Goal: Task Accomplishment & Management: Use online tool/utility

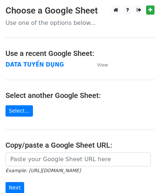
scroll to position [61, 0]
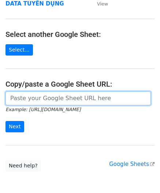
click at [36, 95] on input "url" at bounding box center [77, 98] width 145 height 14
paste input "https://docs.google.com/spreadsheets/d/1KZ7mIKUru3GcC_K2wVEfG_VsEb4I4bOScueJoPE…"
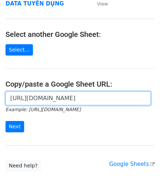
scroll to position [0, 208]
type input "https://docs.google.com/spreadsheets/d/1KZ7mIKUru3GcC_K2wVEfG_VsEb4I4bOScueJoPE…"
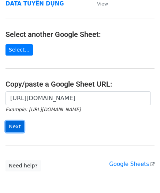
scroll to position [0, 0]
click at [9, 130] on input "Next" at bounding box center [14, 126] width 19 height 11
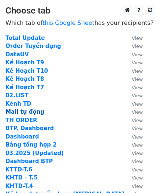
click at [28, 110] on strong "Mail tự động" at bounding box center [24, 111] width 39 height 7
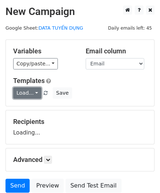
click at [17, 96] on link "Load..." at bounding box center [27, 92] width 28 height 11
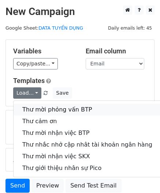
click at [34, 106] on link "Thư mời phỏng vấn BTP" at bounding box center [87, 110] width 147 height 12
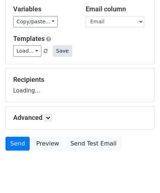
scroll to position [62, 0]
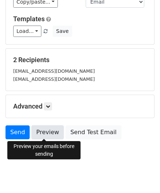
click at [44, 130] on link "Preview" at bounding box center [47, 132] width 32 height 14
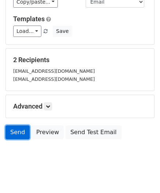
click at [16, 136] on link "Send" at bounding box center [17, 132] width 24 height 14
